Goal: Find specific page/section: Find specific page/section

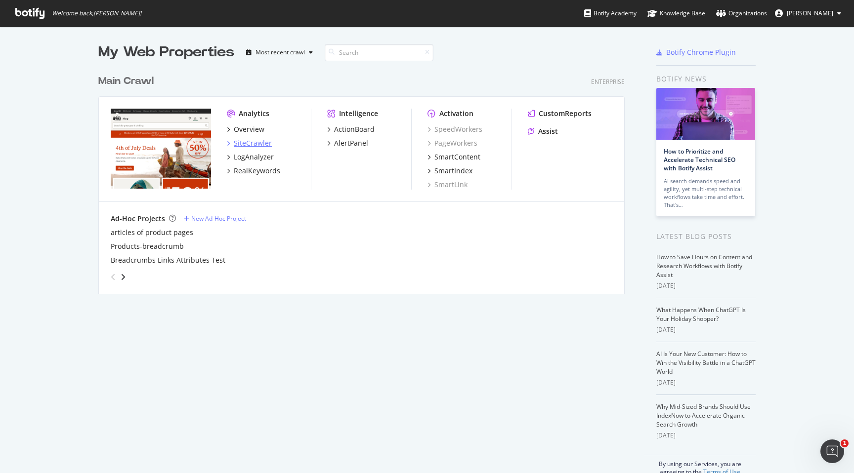
click at [242, 145] on div "SiteCrawler" at bounding box center [253, 143] width 38 height 10
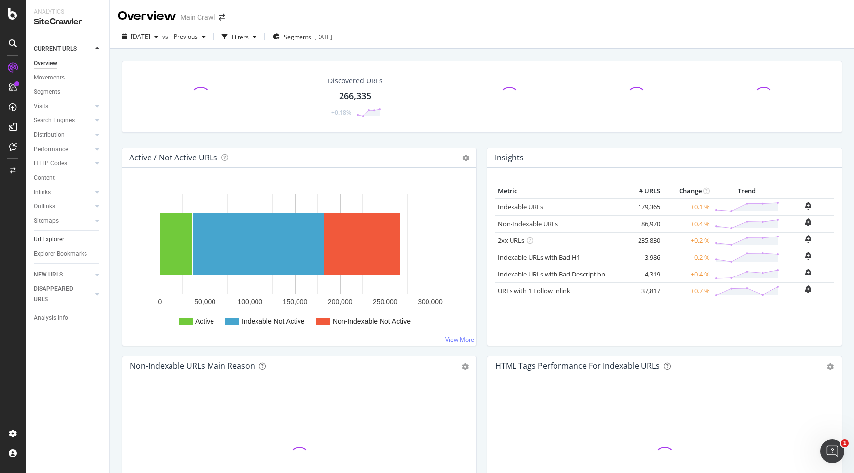
click at [67, 235] on link "Url Explorer" at bounding box center [68, 240] width 69 height 10
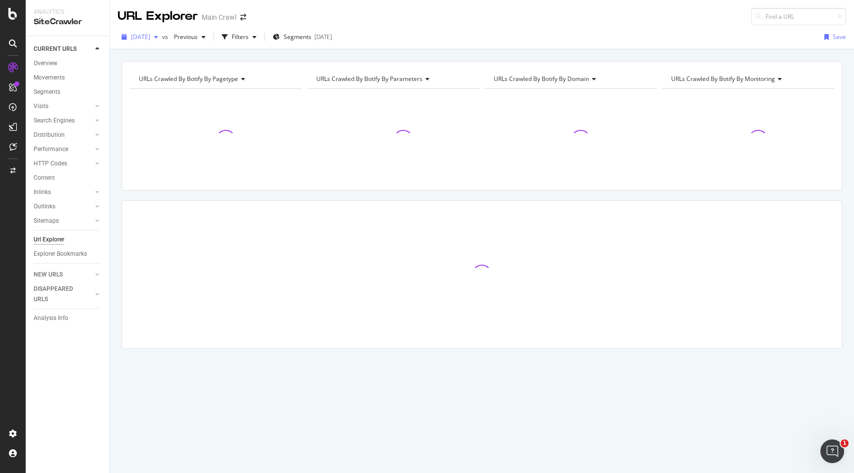
click at [162, 35] on div "button" at bounding box center [156, 37] width 12 height 6
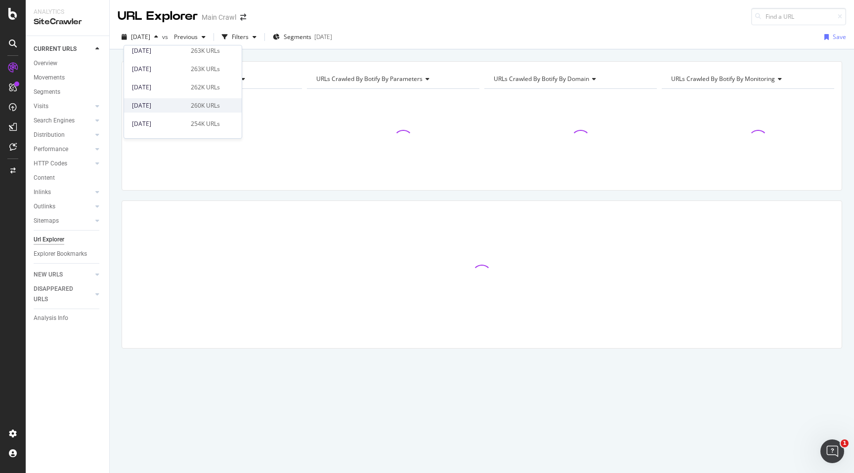
scroll to position [231, 0]
click at [160, 116] on div "2025 Aug. 27th" at bounding box center [158, 116] width 53 height 9
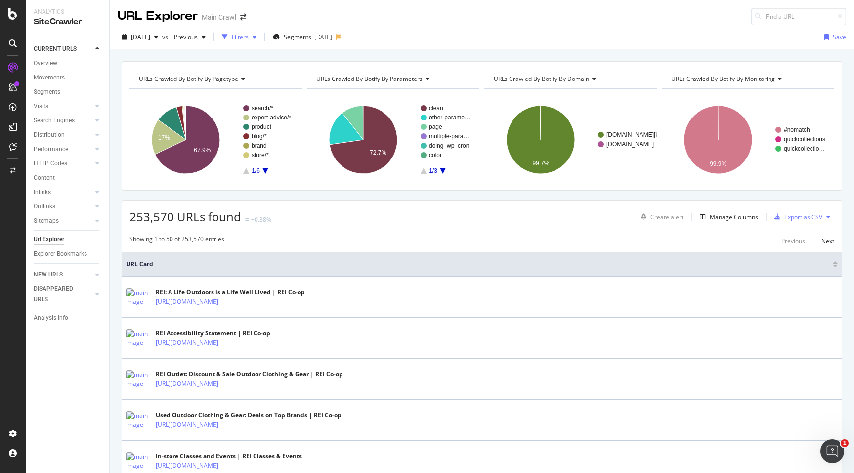
click at [249, 35] on div "Filters" at bounding box center [240, 37] width 17 height 8
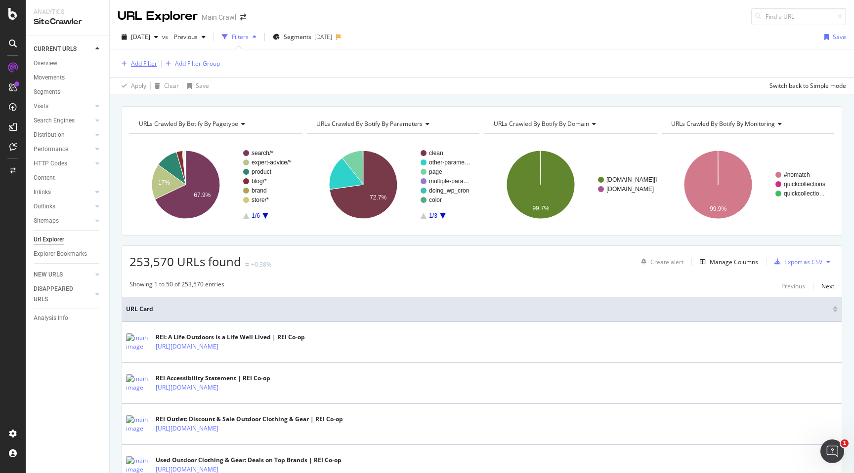
click at [156, 64] on div "Add Filter" at bounding box center [144, 63] width 26 height 8
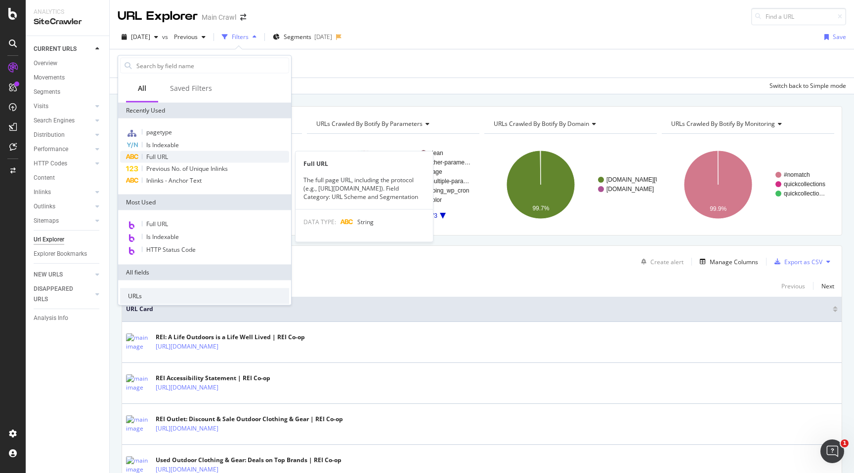
click at [175, 157] on div "Full URL" at bounding box center [204, 157] width 169 height 12
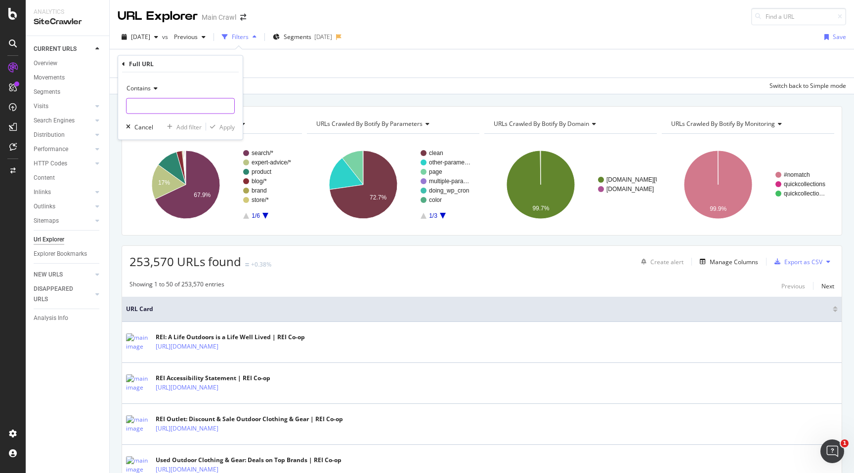
click at [179, 98] on input "text" at bounding box center [180, 106] width 108 height 16
type input "/b/"
click at [224, 128] on div "Apply" at bounding box center [226, 127] width 15 height 8
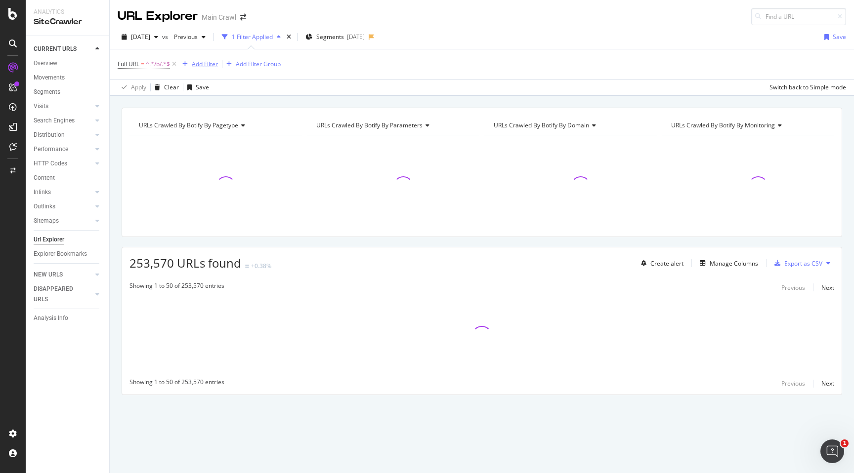
click at [214, 58] on button "Add Filter" at bounding box center [198, 64] width 40 height 12
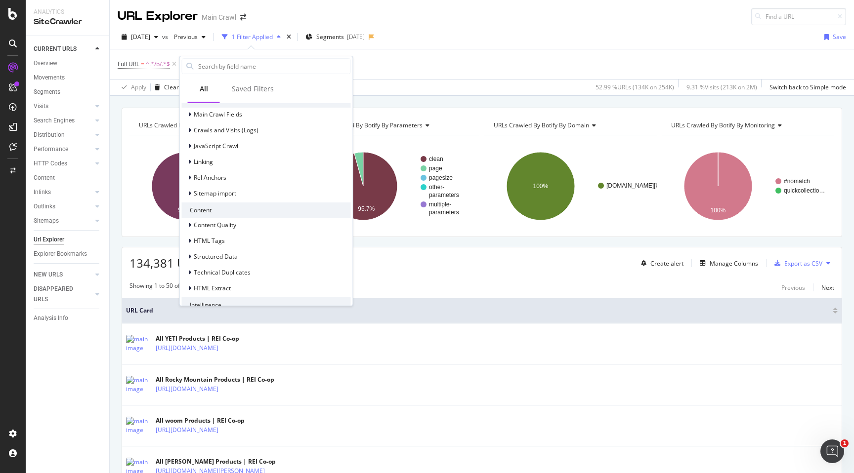
scroll to position [359, 0]
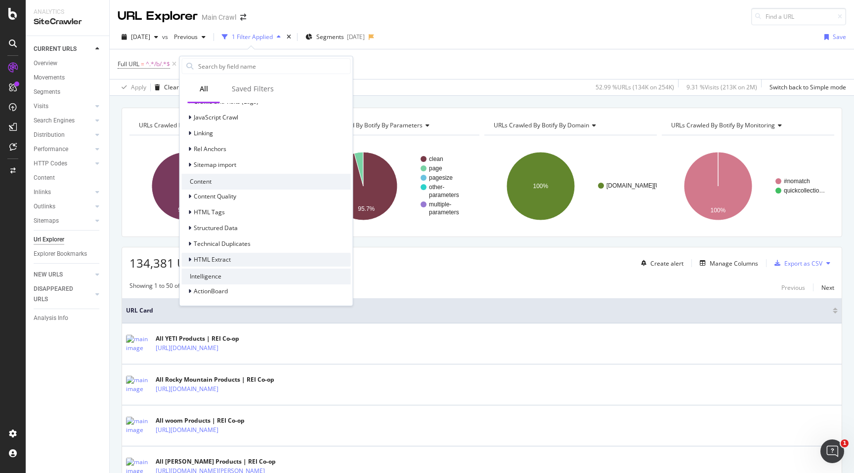
click at [185, 257] on div "HTML Extract" at bounding box center [206, 260] width 49 height 10
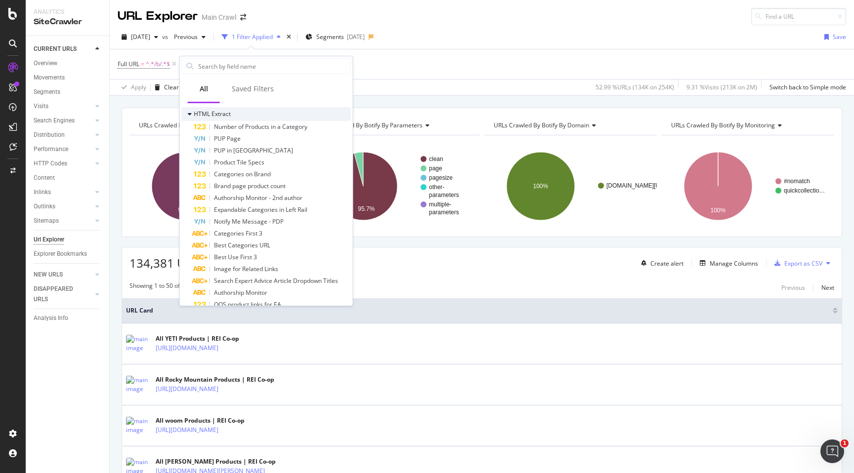
scroll to position [506, 0]
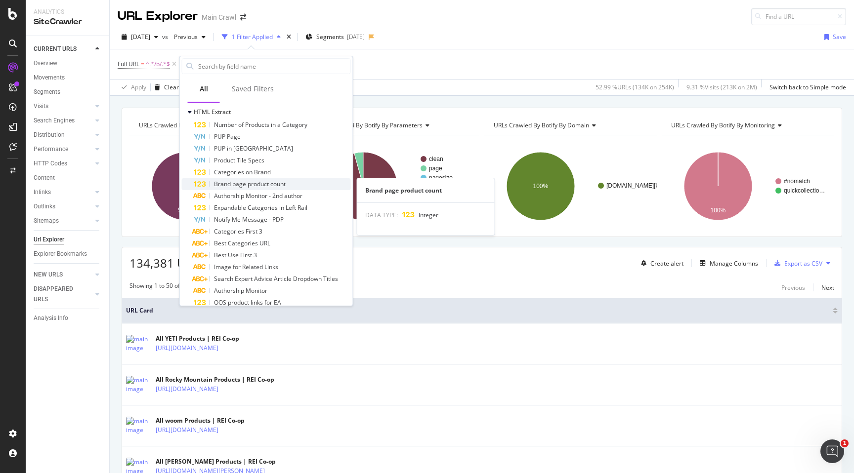
click at [217, 185] on span "Brand page product count" at bounding box center [250, 184] width 72 height 8
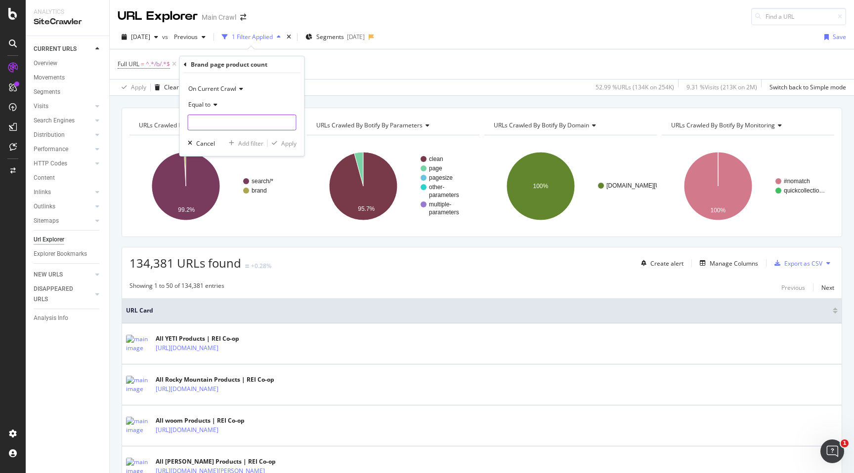
click at [245, 120] on input "number" at bounding box center [242, 123] width 109 height 16
type input "0"
click at [285, 149] on div "On Current Crawl Equal to 0 Cancel Add filter Apply" at bounding box center [242, 114] width 125 height 83
click at [286, 143] on div "Apply" at bounding box center [288, 143] width 15 height 8
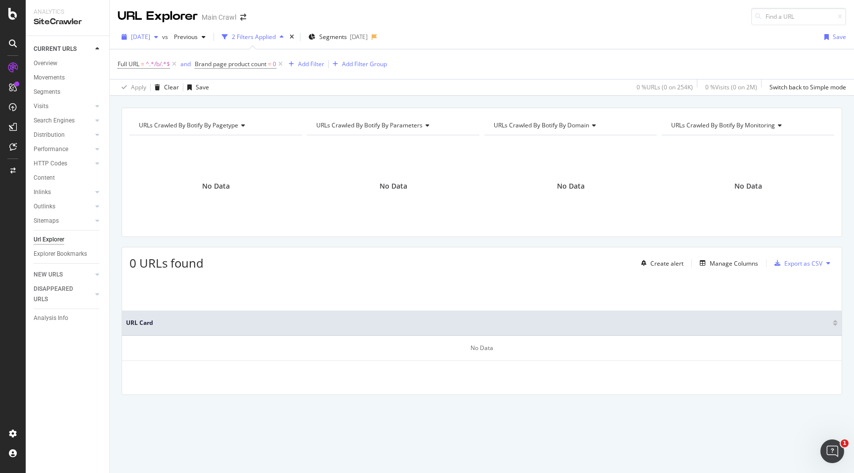
click at [150, 36] on span "2025 Aug. 27th" at bounding box center [140, 37] width 19 height 8
click at [191, 110] on div "216K URLs" at bounding box center [205, 112] width 29 height 9
